Goal: Communication & Community: Connect with others

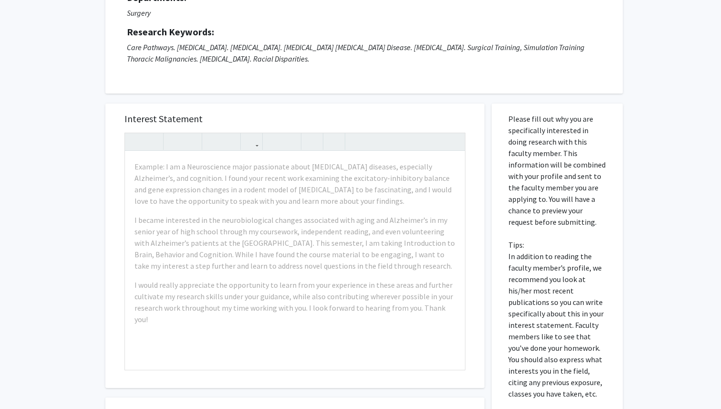
scroll to position [98, 0]
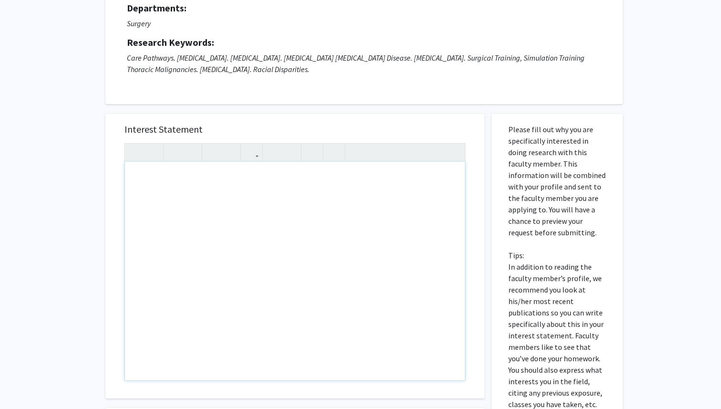
click at [285, 196] on div "Note to users with screen readers: Please press Alt+0 or Option+0 to deactivate…" at bounding box center [295, 271] width 340 height 218
paste div "Note to users with screen readers: Please press Alt+0 or Option+0 to deactivate…"
type textarea "<p>Dear Dr. Okusanya,</p><br><p>My name is Vasuda Dokiparthi, and I am an M1 at…"
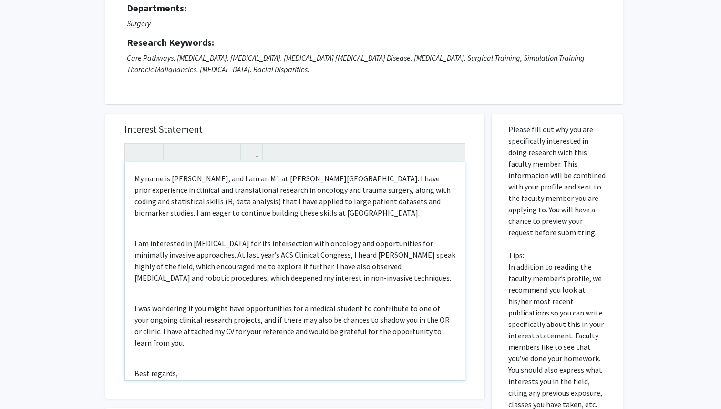
scroll to position [0, 0]
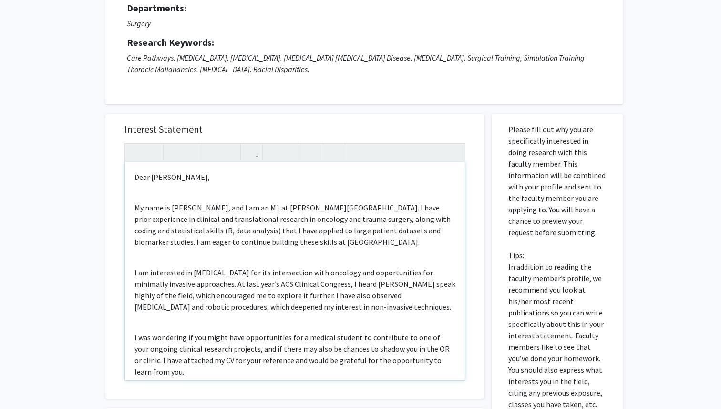
click at [210, 197] on div "Dear Dr. Okusanya, My name is Vasuda Dokiparthi, and I am an M1 at Sidney Kimme…" at bounding box center [295, 271] width 340 height 218
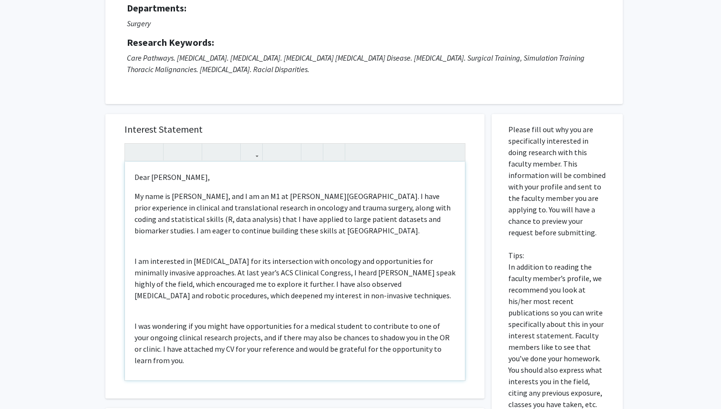
click at [179, 249] on div "Dear Dr. Okusanya, My name is Vasuda Dokiparthi, and I am an M1 at Sidney Kimme…" at bounding box center [295, 271] width 340 height 218
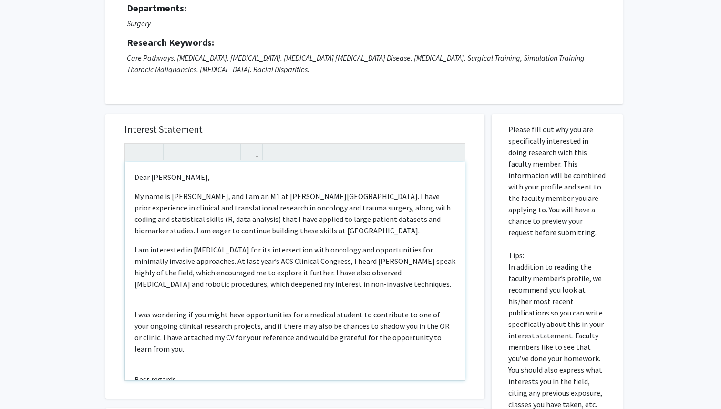
click at [166, 304] on div "Dear Dr. Okusanya, My name is Vasuda Dokiparthi, and I am an M1 at Sidney Kimme…" at bounding box center [295, 271] width 340 height 218
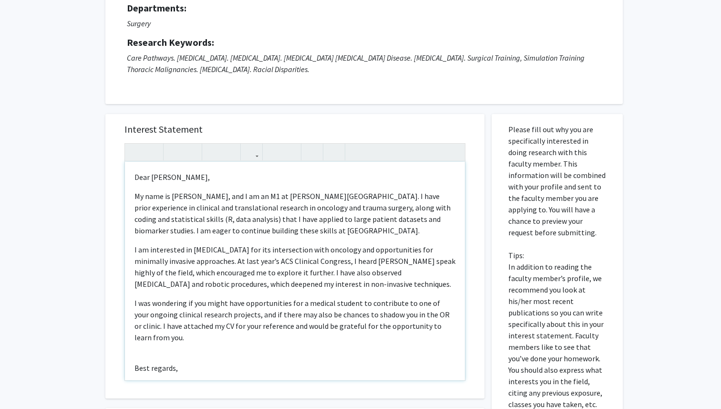
click at [162, 345] on div "Dear Dr. Okusanya, My name is Vasuda Dokiparthi, and I am an M1 at Sidney Kimme…" at bounding box center [295, 271] width 340 height 218
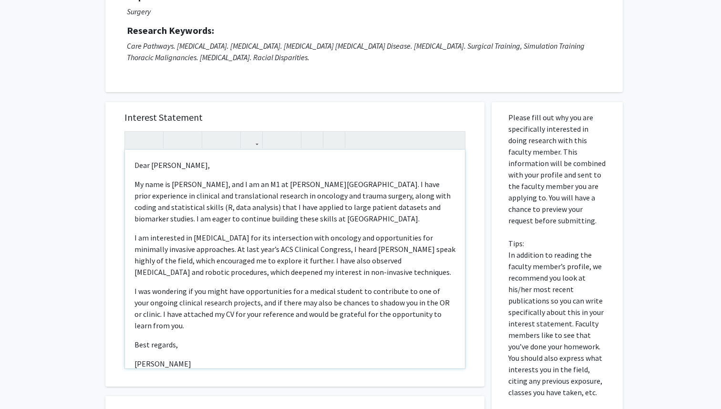
click at [371, 279] on div "Dear Dr. Okusanya, My name is Vasuda Dokiparthi, and I am an M1 at Sidney Kimme…" at bounding box center [295, 259] width 340 height 218
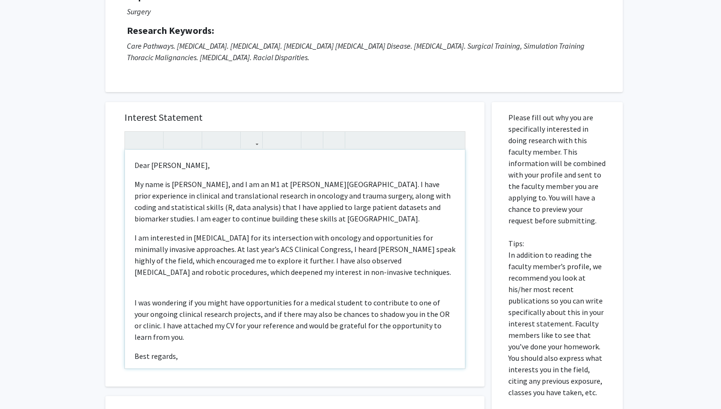
click at [372, 274] on p "I am interested in thoracic surgery for its intersection with oncology and oppo…" at bounding box center [295, 255] width 321 height 46
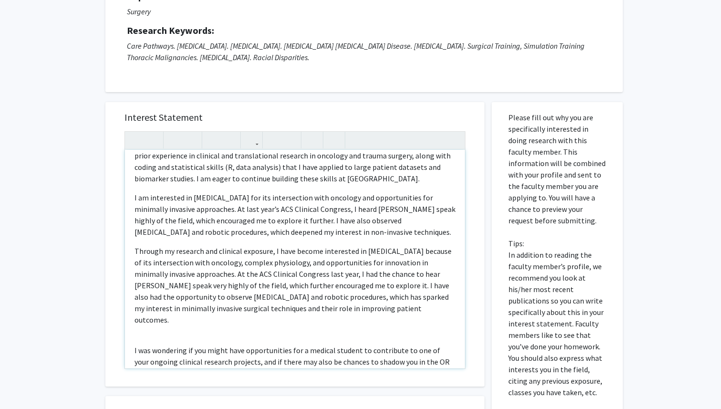
scroll to position [55, 0]
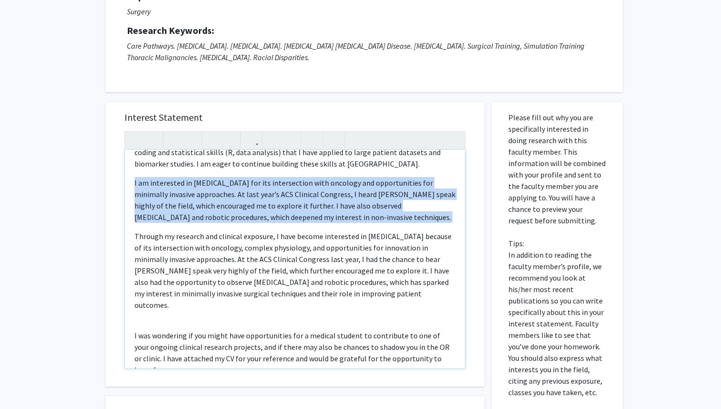
drag, startPoint x: 134, startPoint y: 237, endPoint x: 131, endPoint y: 184, distance: 52.5
click at [131, 184] on div "Dear Dr. Okusanya, My name is Vasuda Dokiparthi, and I am an M1 at Sidney Kimme…" at bounding box center [295, 259] width 340 height 218
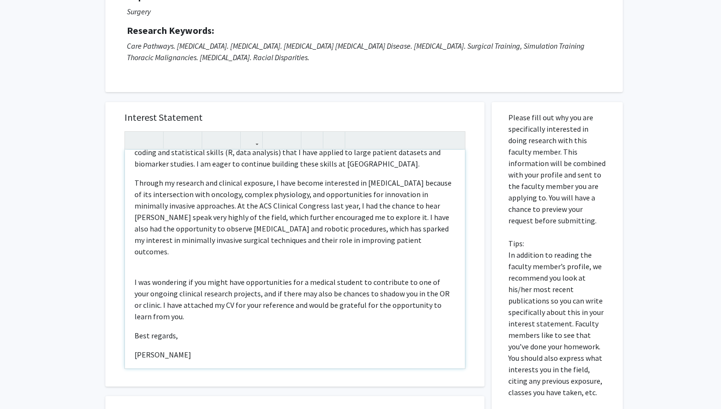
click at [130, 273] on div "Dear Dr. Okusanya, My name is Vasuda Dokiparthi, and I am an M1 at Sidney Kimme…" at bounding box center [295, 259] width 340 height 218
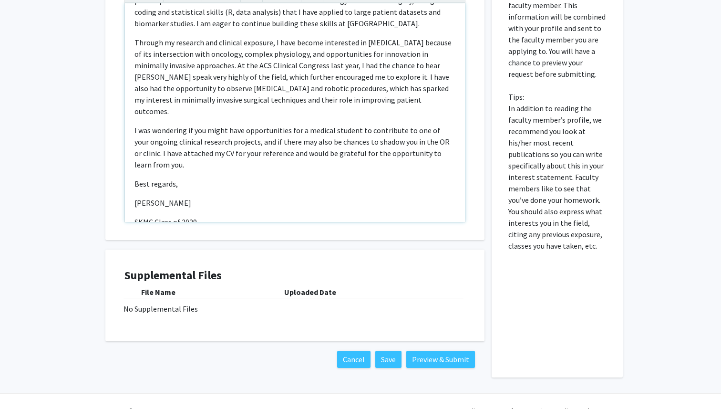
scroll to position [267, 0]
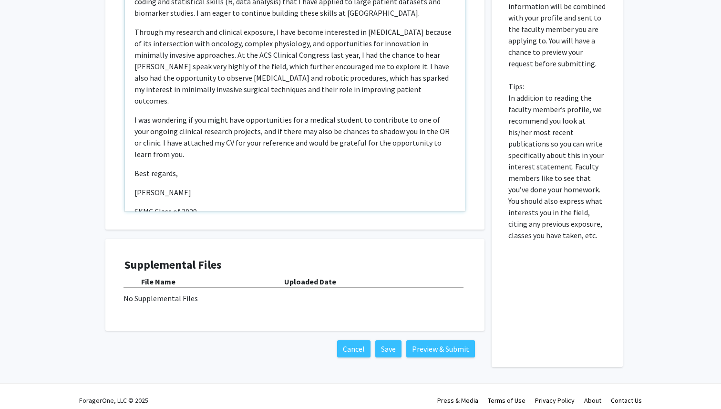
click at [135, 187] on p "[PERSON_NAME]" at bounding box center [295, 192] width 321 height 11
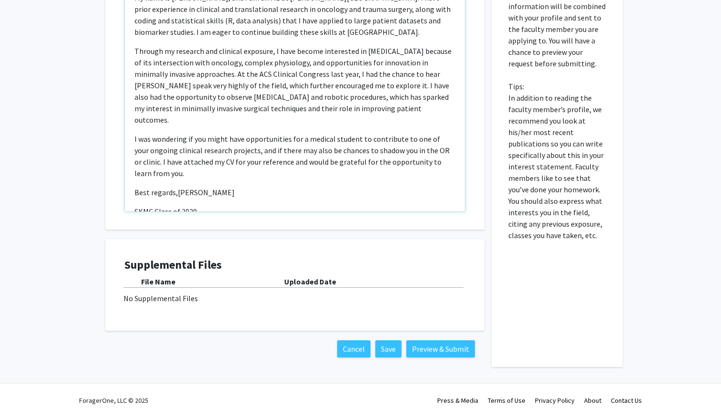
scroll to position [41, 0]
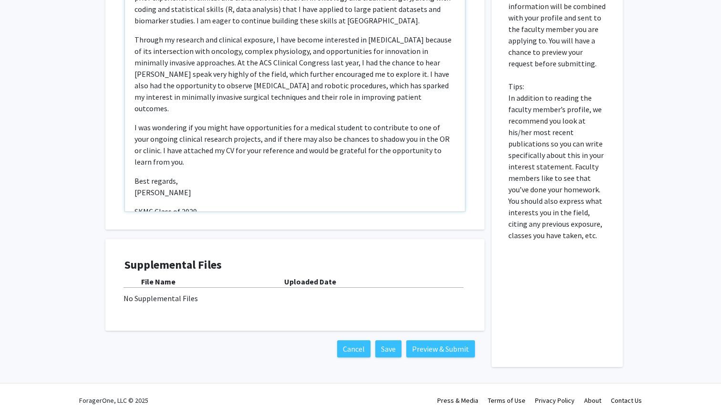
click at [135, 206] on p "SKMC Class of 2029" at bounding box center [295, 211] width 321 height 11
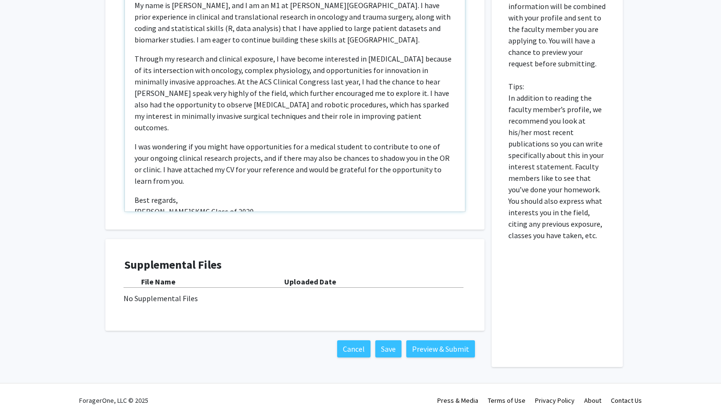
scroll to position [33, 0]
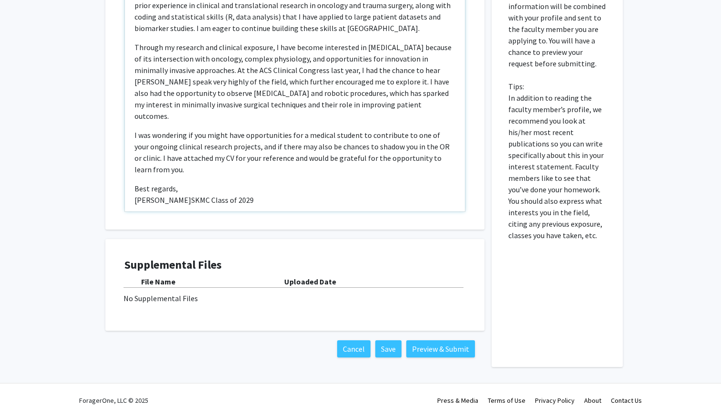
type textarea "<p>Dear Dr. Okusanya,</p><p>My name is Vasuda Dokiparthi, and I am an M1 at Sid…"
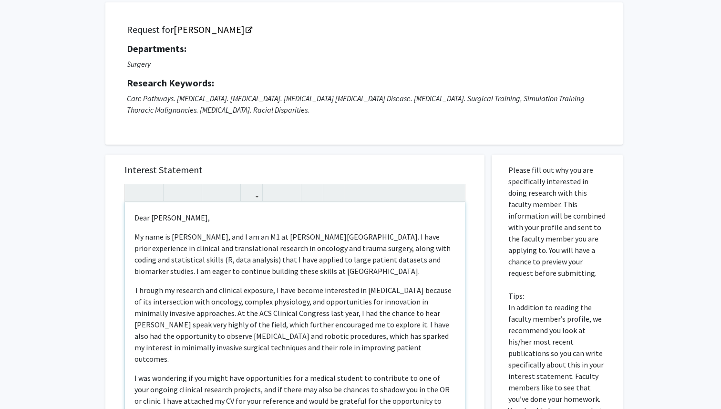
scroll to position [21, 0]
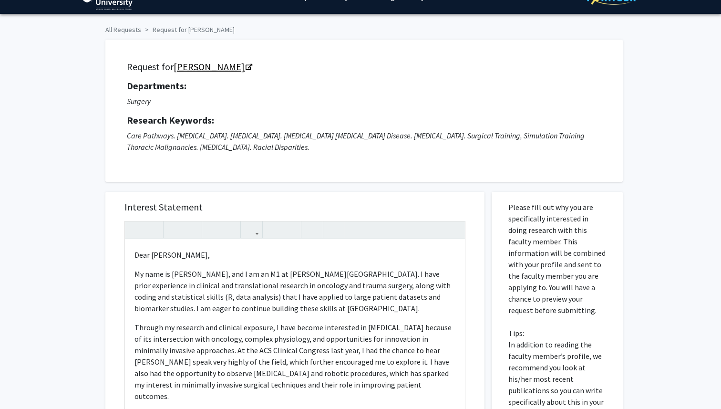
click at [252, 68] on icon "Opens in a new tab" at bounding box center [249, 67] width 7 height 6
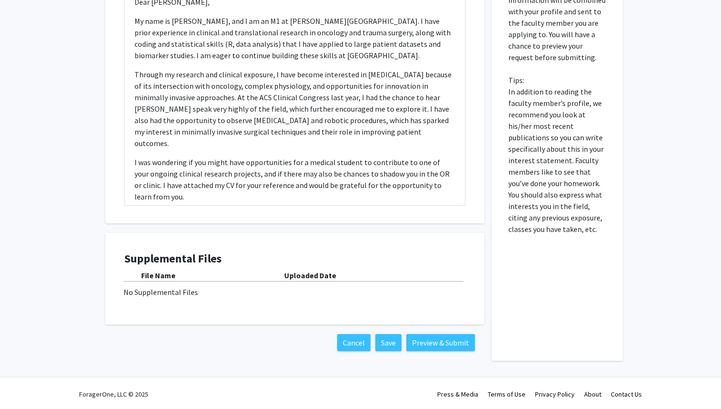
scroll to position [275, 0]
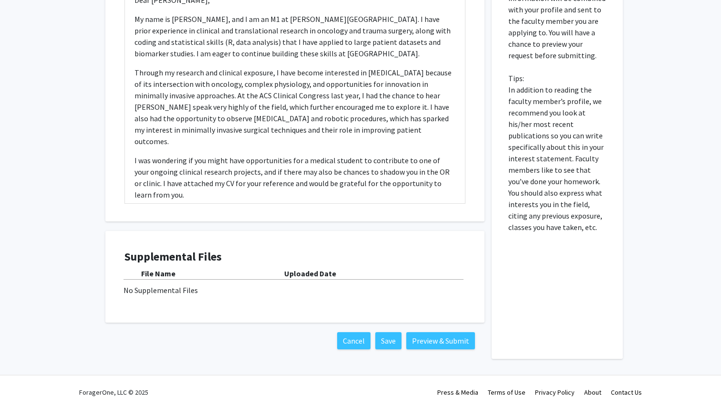
click at [332, 292] on div "No Supplemental Files" at bounding box center [295, 289] width 343 height 11
click at [188, 290] on div "No Supplemental Files" at bounding box center [295, 289] width 343 height 11
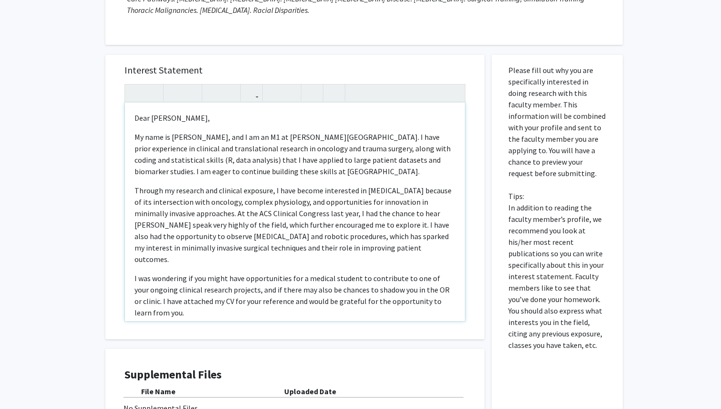
scroll to position [162, 0]
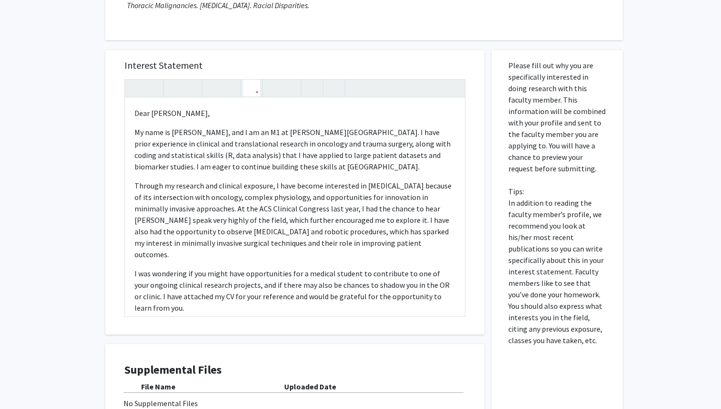
click at [251, 90] on icon "button" at bounding box center [252, 88] width 8 height 16
click at [250, 88] on icon "button" at bounding box center [252, 88] width 8 height 16
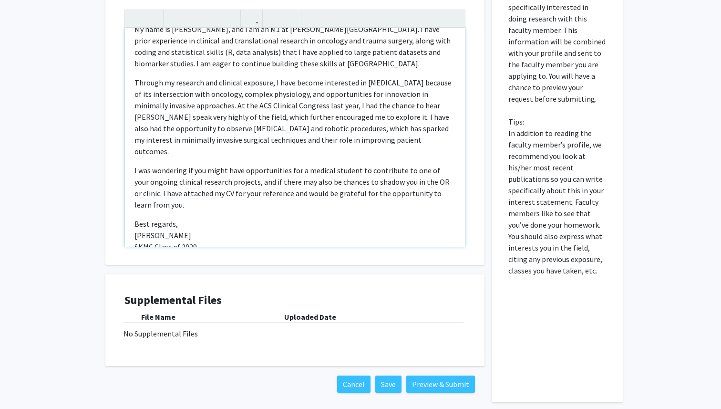
scroll to position [275, 0]
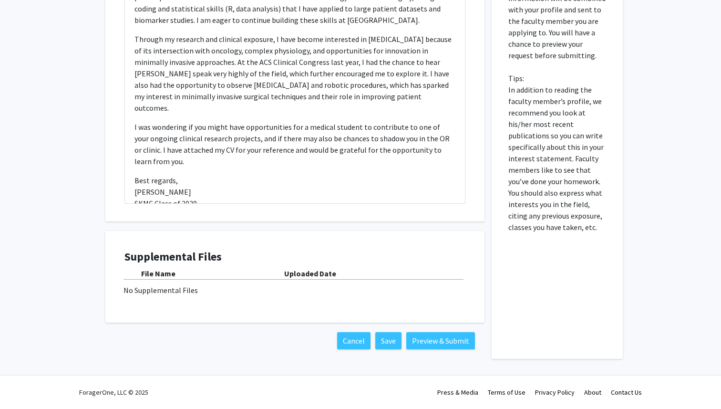
click at [153, 294] on div "No Supplemental Files" at bounding box center [295, 289] width 343 height 11
click at [302, 276] on b "Uploaded Date" at bounding box center [310, 274] width 52 height 10
click at [160, 290] on div "No Supplemental Files" at bounding box center [295, 289] width 343 height 11
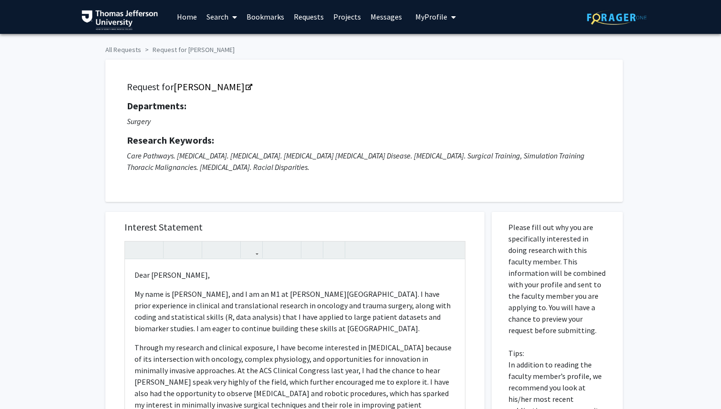
scroll to position [0, 0]
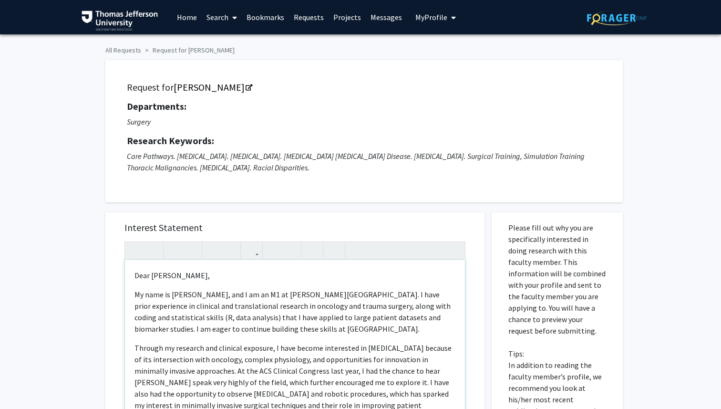
click at [379, 304] on p "My name is Vasuda Dokiparthi, and I am an M1 at Sidney Kimmel Medical College. …" at bounding box center [295, 312] width 321 height 46
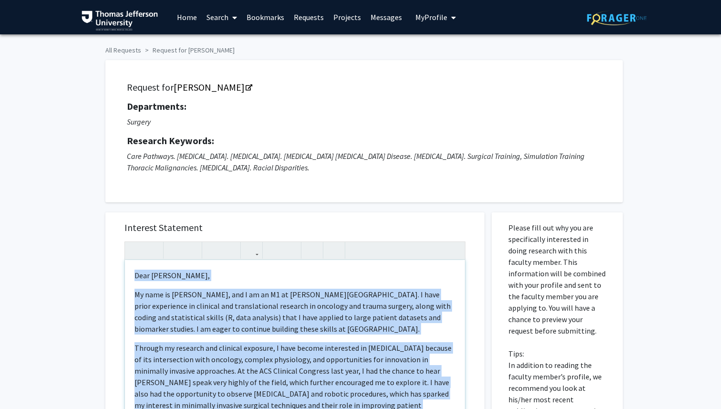
copy div "Dear Dr. Okusanya, My name is Vasuda Dokiparthi, and I am an M1 at Sidney Kimme…"
click at [252, 85] on icon "Opens in a new tab" at bounding box center [249, 88] width 7 height 6
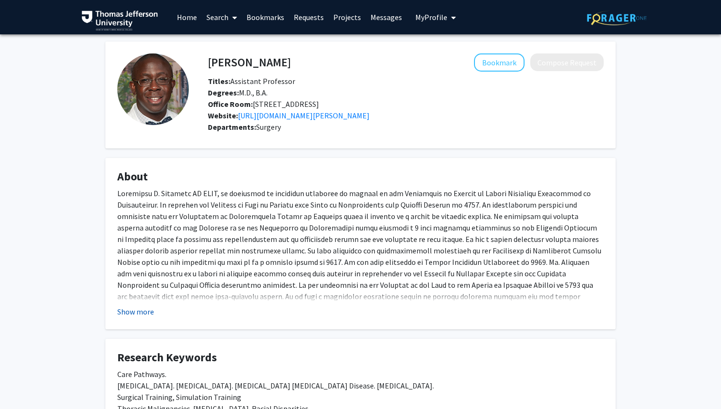
click at [144, 317] on button "Show more" at bounding box center [135, 311] width 37 height 11
click at [345, 114] on link "https://www.jefferson.edu/academics/colleges-schools-institutes/skmc/department…" at bounding box center [304, 116] width 132 height 10
